Goal: Information Seeking & Learning: Find contact information

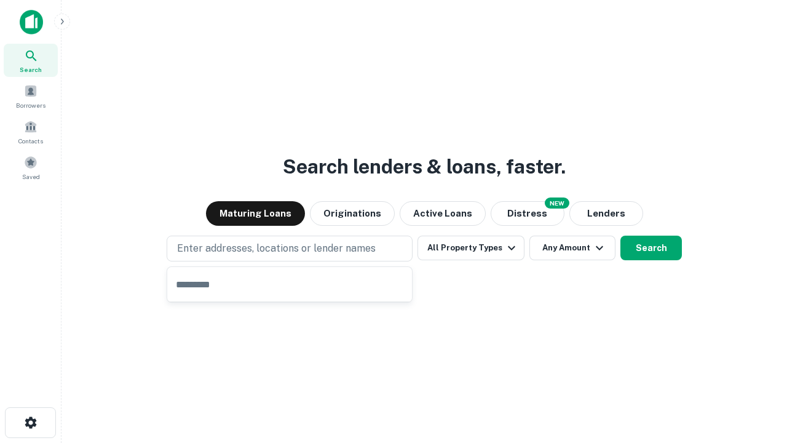
type input "**********"
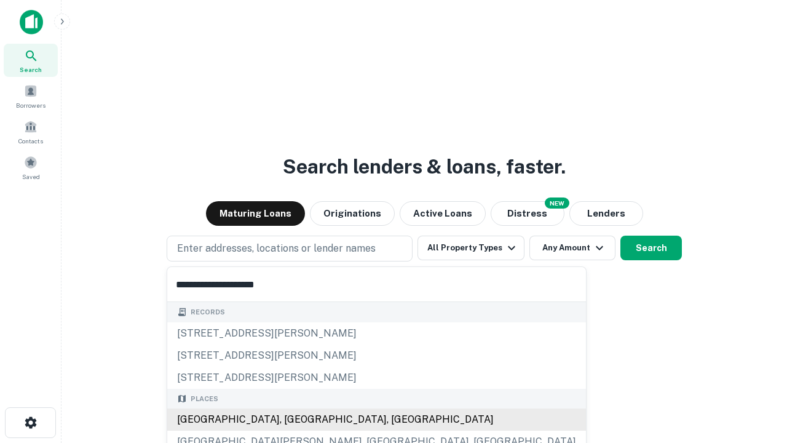
click at [294, 419] on div "[GEOGRAPHIC_DATA], [GEOGRAPHIC_DATA], [GEOGRAPHIC_DATA]" at bounding box center [376, 419] width 419 height 22
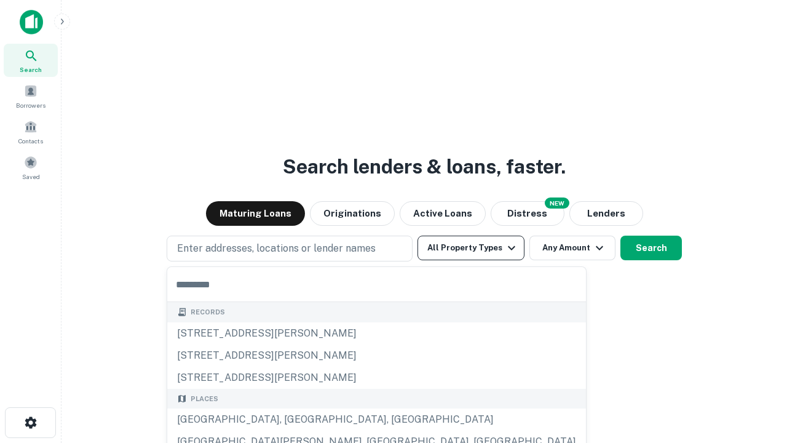
click at [471, 248] on button "All Property Types" at bounding box center [470, 247] width 107 height 25
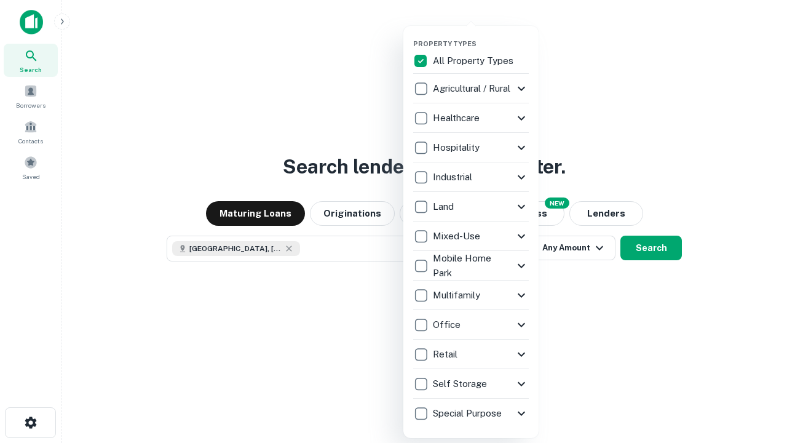
click at [481, 36] on button "button" at bounding box center [480, 36] width 135 height 1
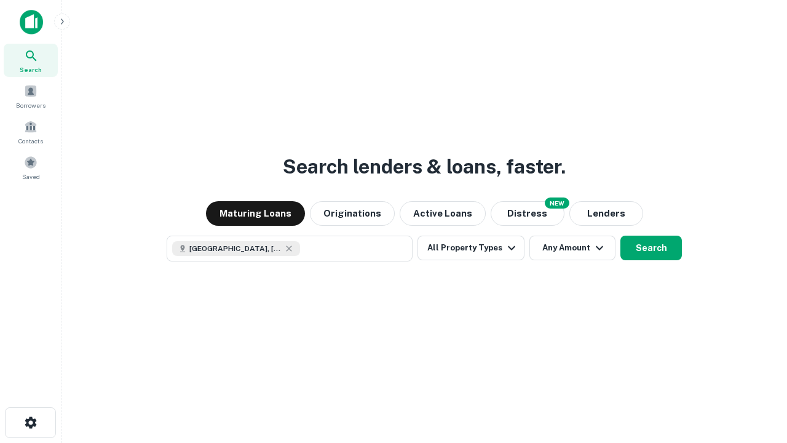
scroll to position [20, 0]
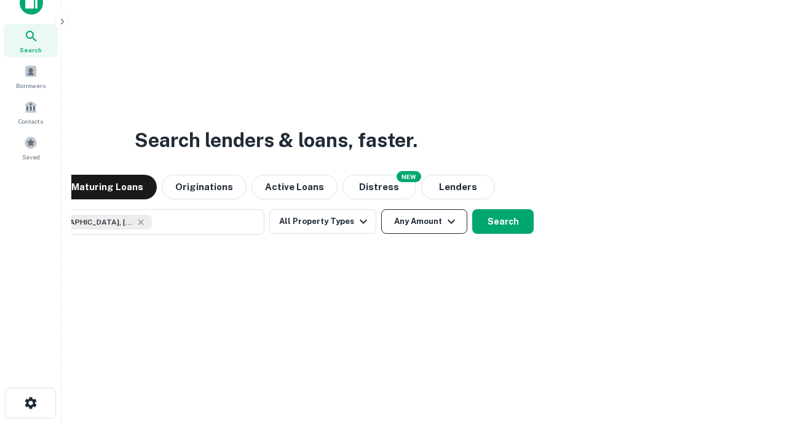
click at [381, 209] on button "Any Amount" at bounding box center [424, 221] width 86 height 25
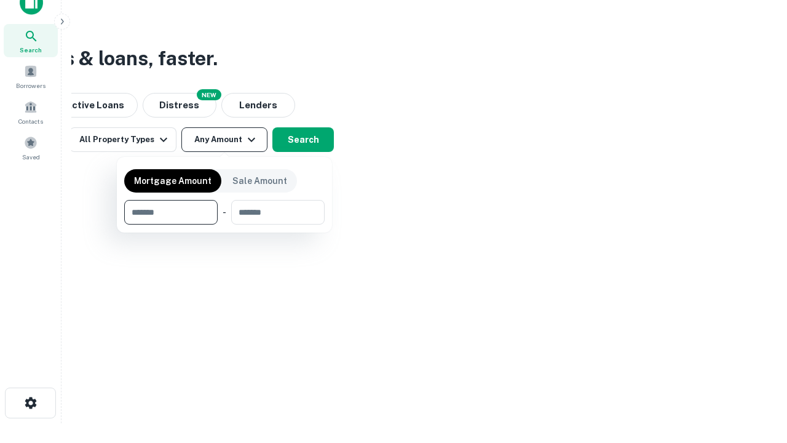
type input "*******"
click at [224, 224] on button "button" at bounding box center [224, 224] width 200 height 1
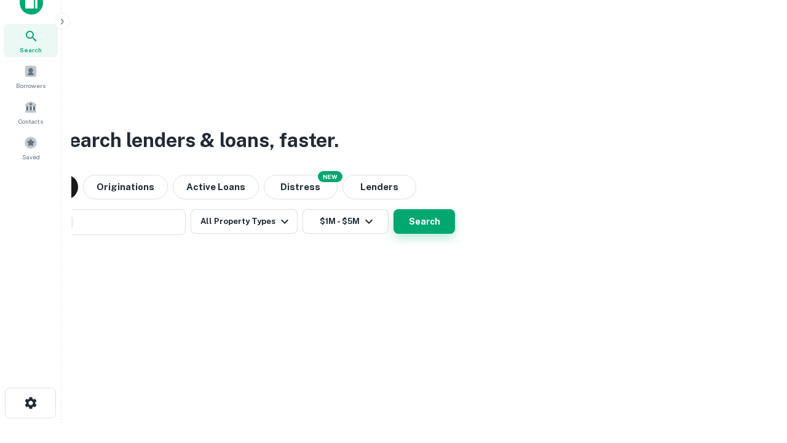
click at [394, 209] on button "Search" at bounding box center [424, 221] width 61 height 25
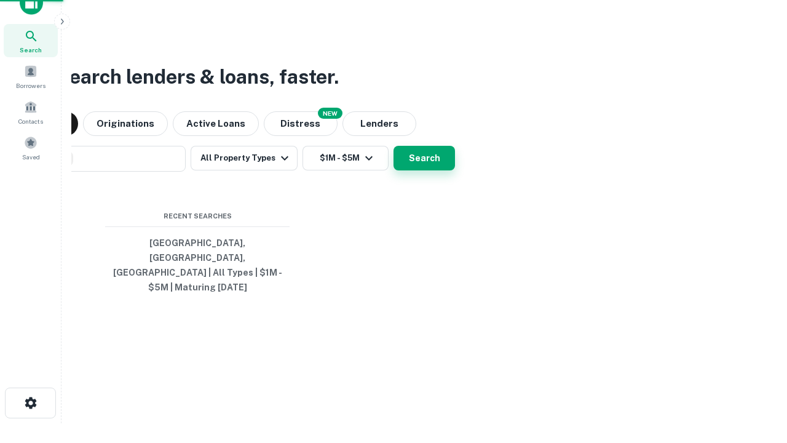
scroll to position [40, 348]
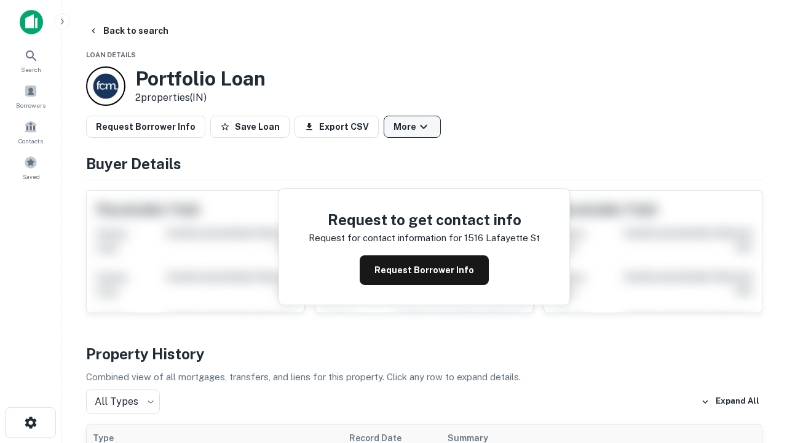
click at [412, 127] on button "More" at bounding box center [412, 127] width 57 height 22
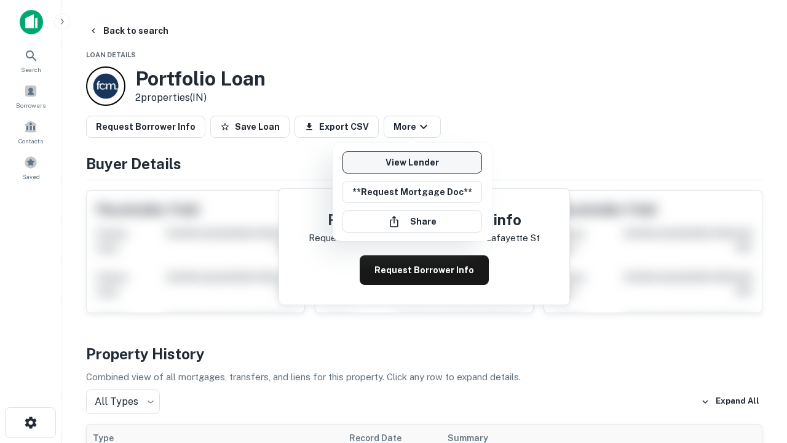
click at [412, 162] on link "View Lender" at bounding box center [412, 162] width 140 height 22
